Goal: Transaction & Acquisition: Purchase product/service

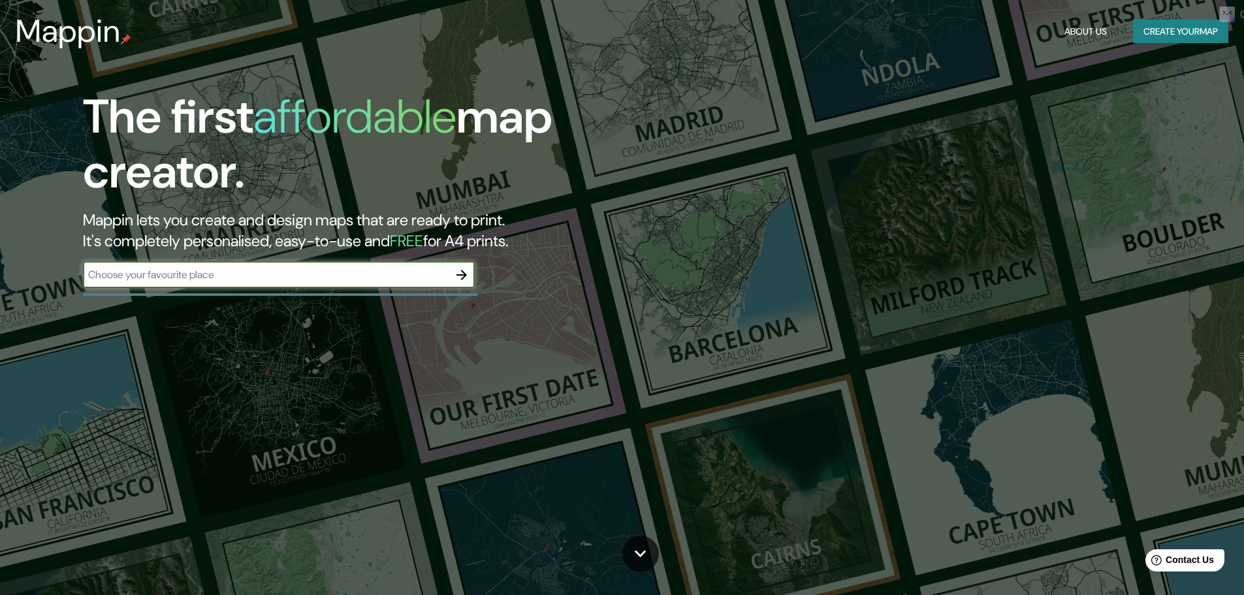
click at [302, 281] on input "text" at bounding box center [266, 274] width 366 height 15
type input "[GEOGRAPHIC_DATA]"
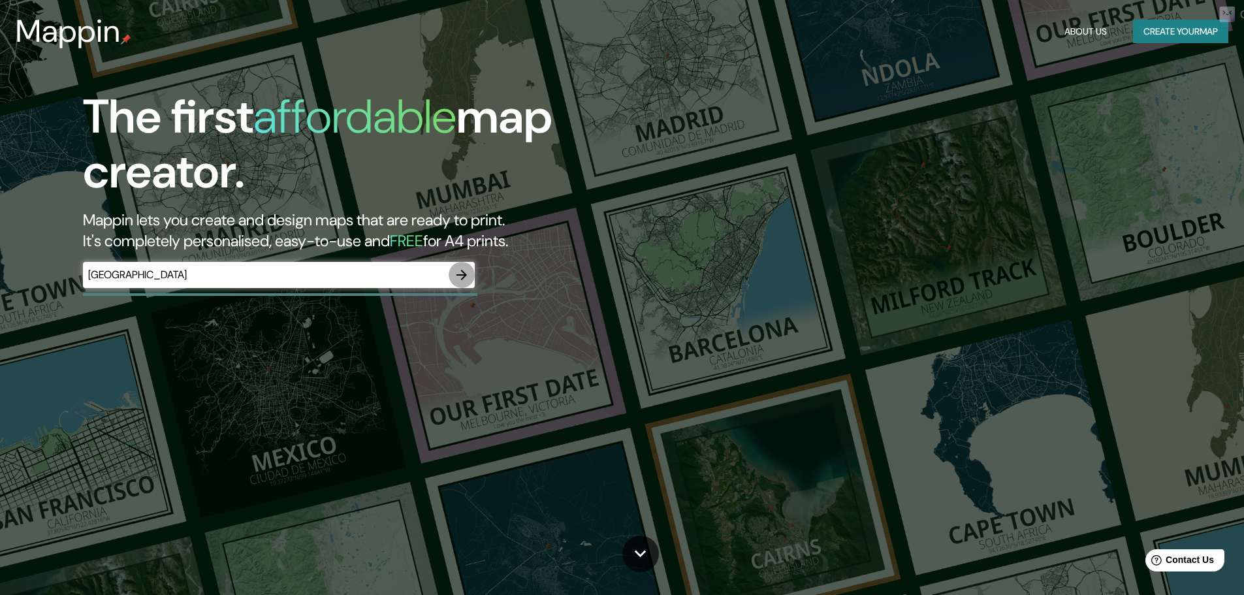
click at [467, 269] on icon "button" at bounding box center [462, 275] width 16 height 16
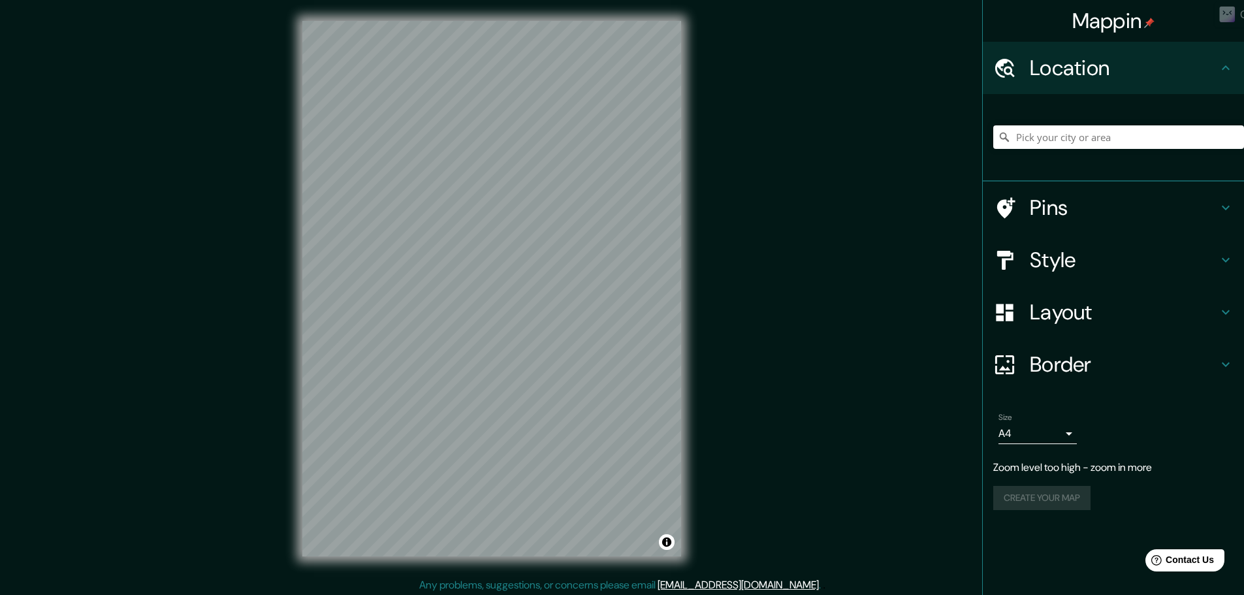
click at [759, 248] on div "Mappin Location Pins Style Layout Border Choose a border. Hint : you can make l…" at bounding box center [622, 299] width 1244 height 598
click at [1036, 255] on h4 "Style" at bounding box center [1123, 260] width 188 height 26
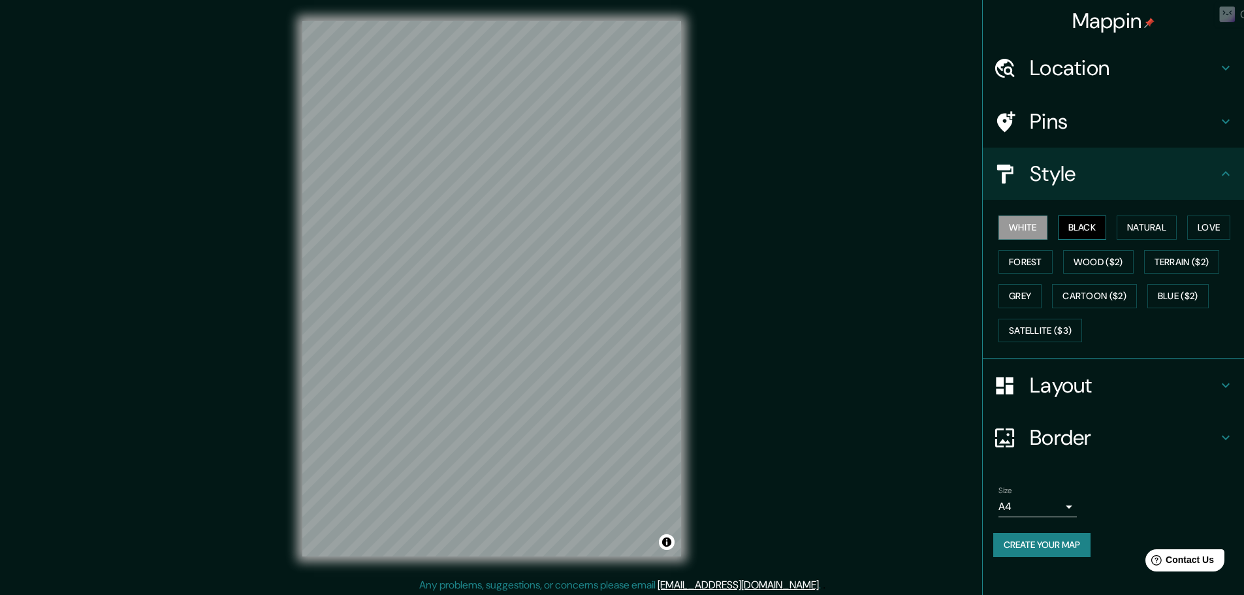
click at [1096, 224] on button "Black" at bounding box center [1081, 227] width 49 height 24
click at [1148, 229] on button "Natural" at bounding box center [1146, 227] width 60 height 24
click at [1204, 230] on button "Love" at bounding box center [1208, 227] width 43 height 24
click at [1035, 262] on button "Forest" at bounding box center [1025, 262] width 54 height 24
click at [1023, 215] on div "White Black Natural Love Forest Wood ($2) Terrain ($2) Grey Cartoon ($2) Blue (…" at bounding box center [1118, 278] width 251 height 137
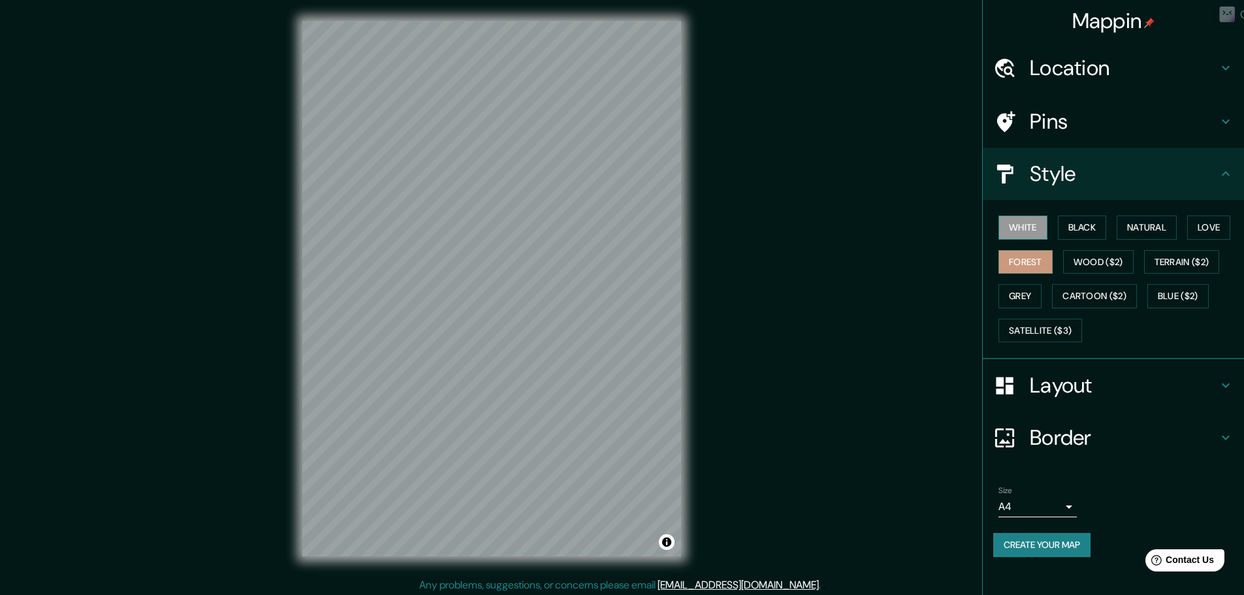
click at [1029, 225] on button "White" at bounding box center [1022, 227] width 49 height 24
click at [901, 55] on div "Mappin Location Pins Style White Black Natural Love Forest Wood ($2) Terrain ($…" at bounding box center [622, 299] width 1244 height 598
